Goal: Task Accomplishment & Management: Complete application form

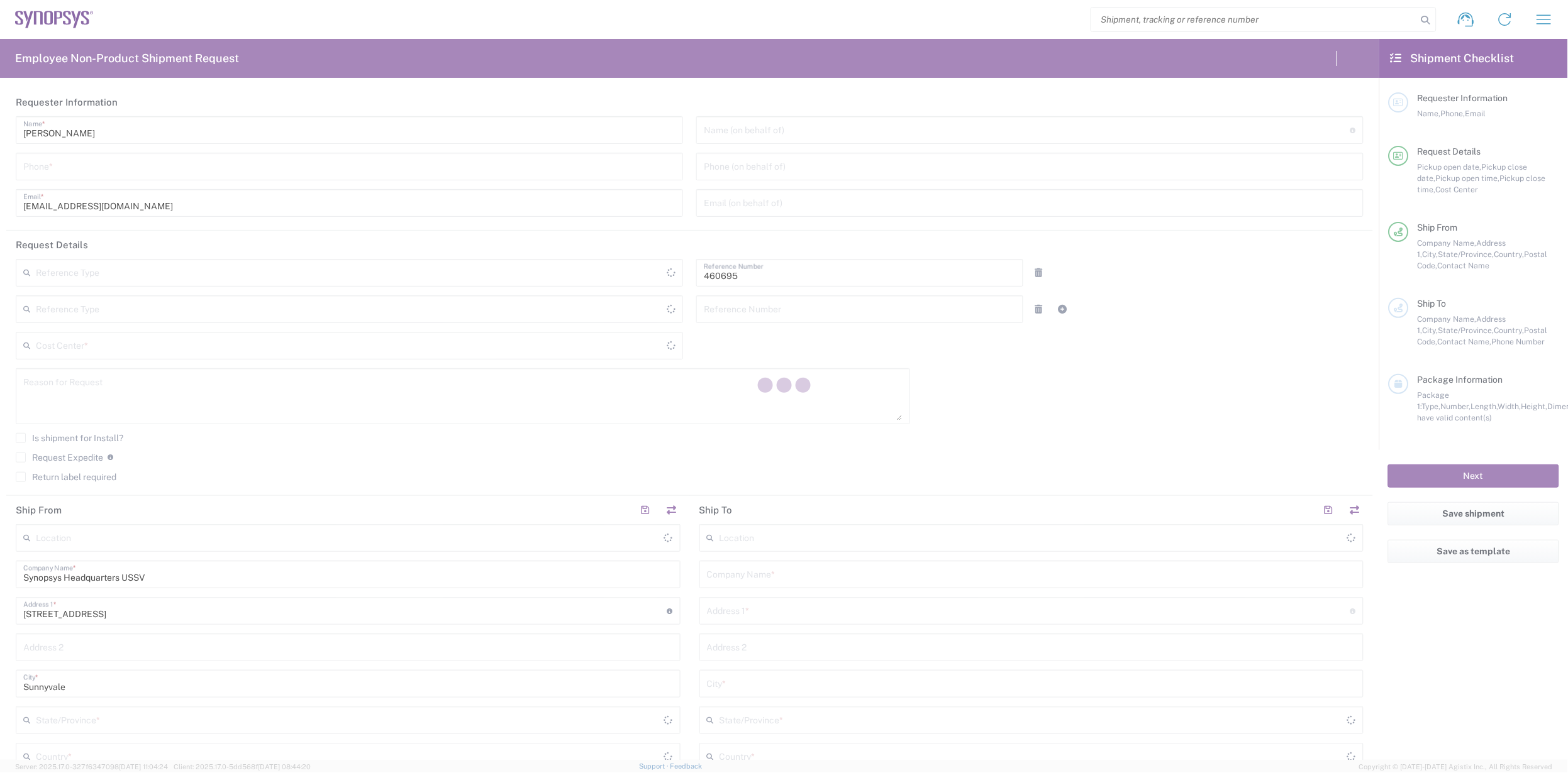
drag, startPoint x: 0, startPoint y: 0, endPoint x: 1342, endPoint y: 437, distance: 1411.4
click at [1342, 437] on div at bounding box center [784, 386] width 1568 height 773
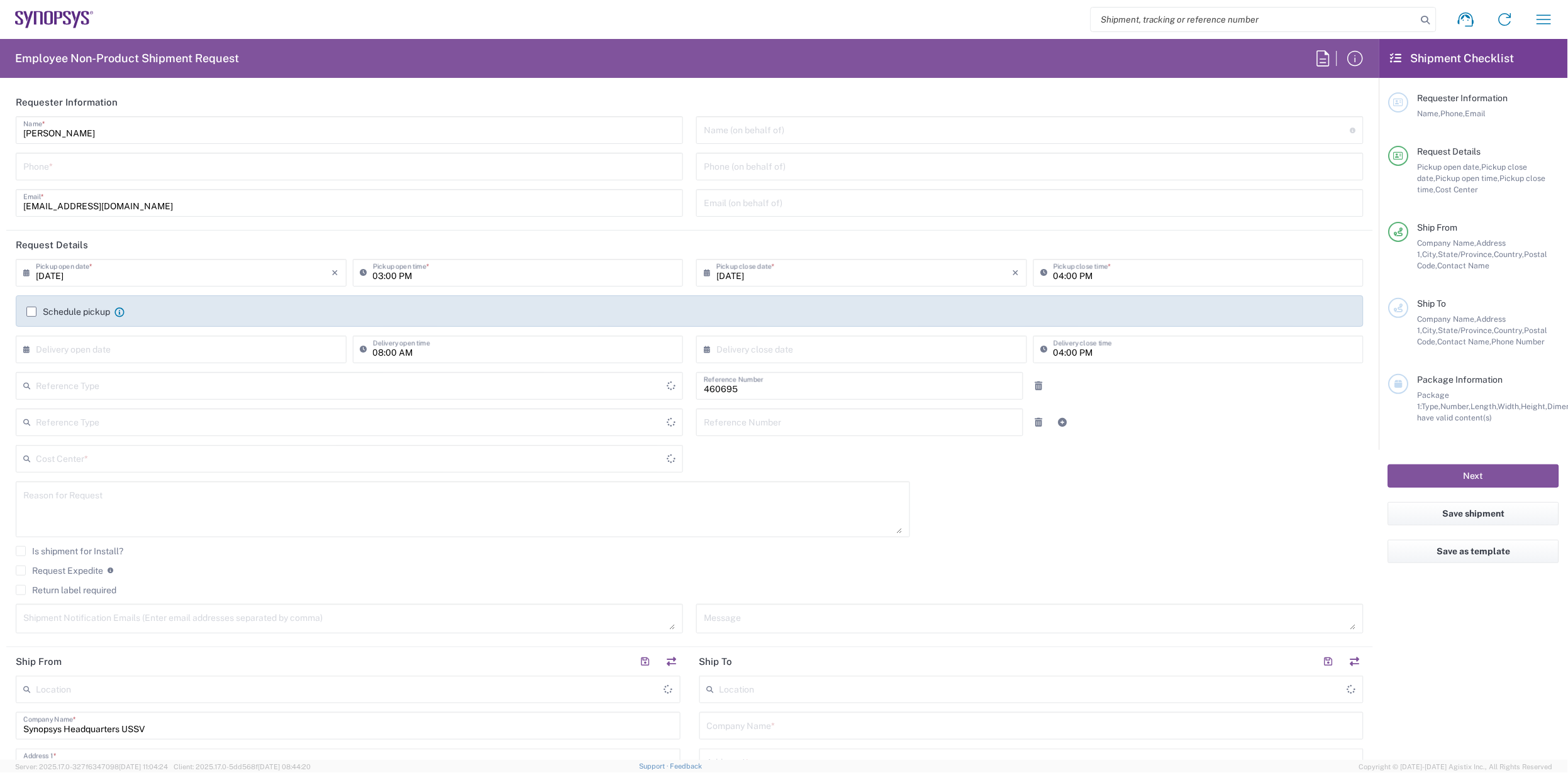
type input "US01, SDG, M, HAPSOp 460695"
type input "Delivered at Place"
type input "[US_STATE]"
type input "[GEOGRAPHIC_DATA]"
type input "Department"
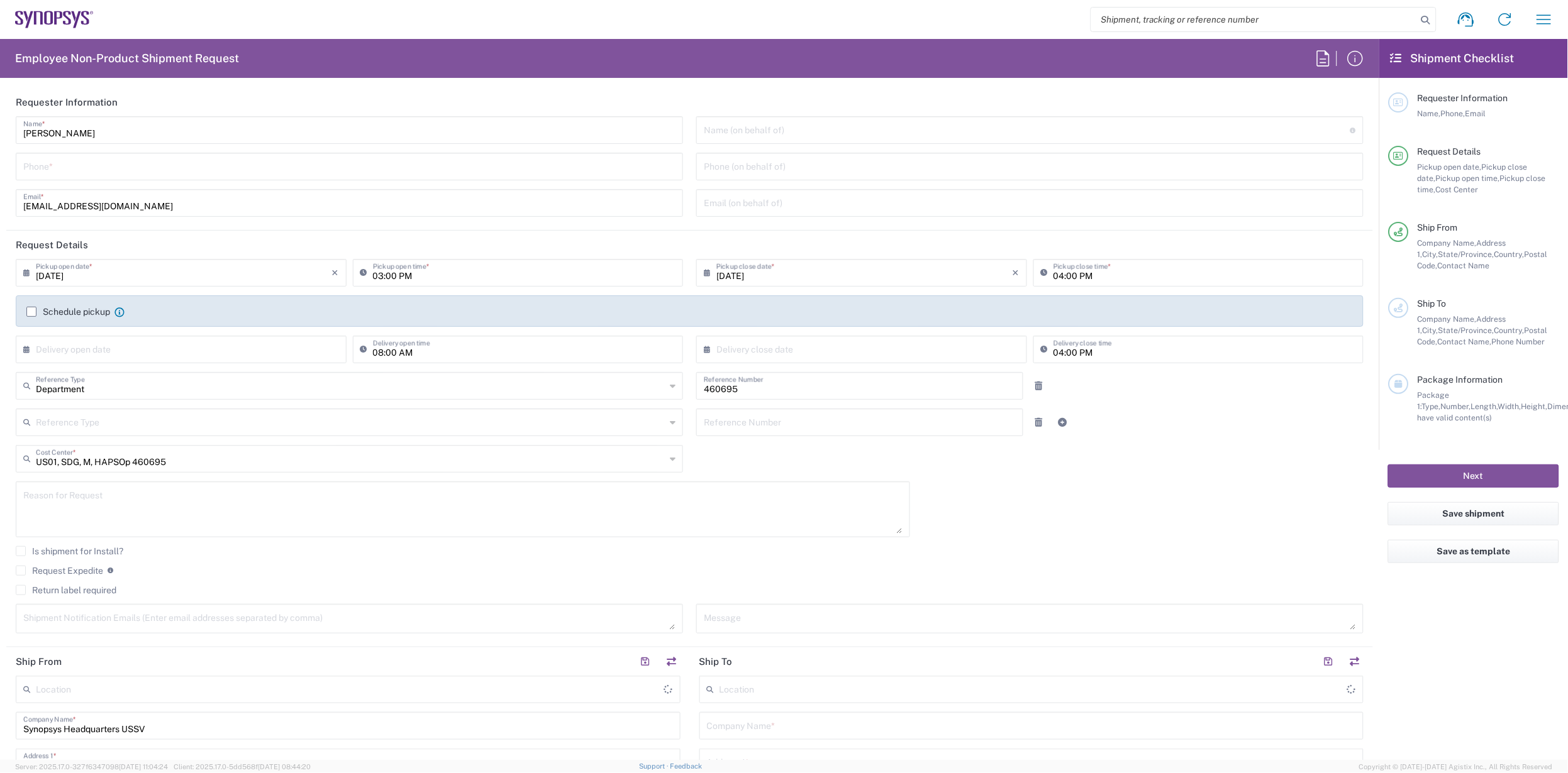
type input "[GEOGRAPHIC_DATA]"
type input "Headquarters USSV"
